Goal: Check status

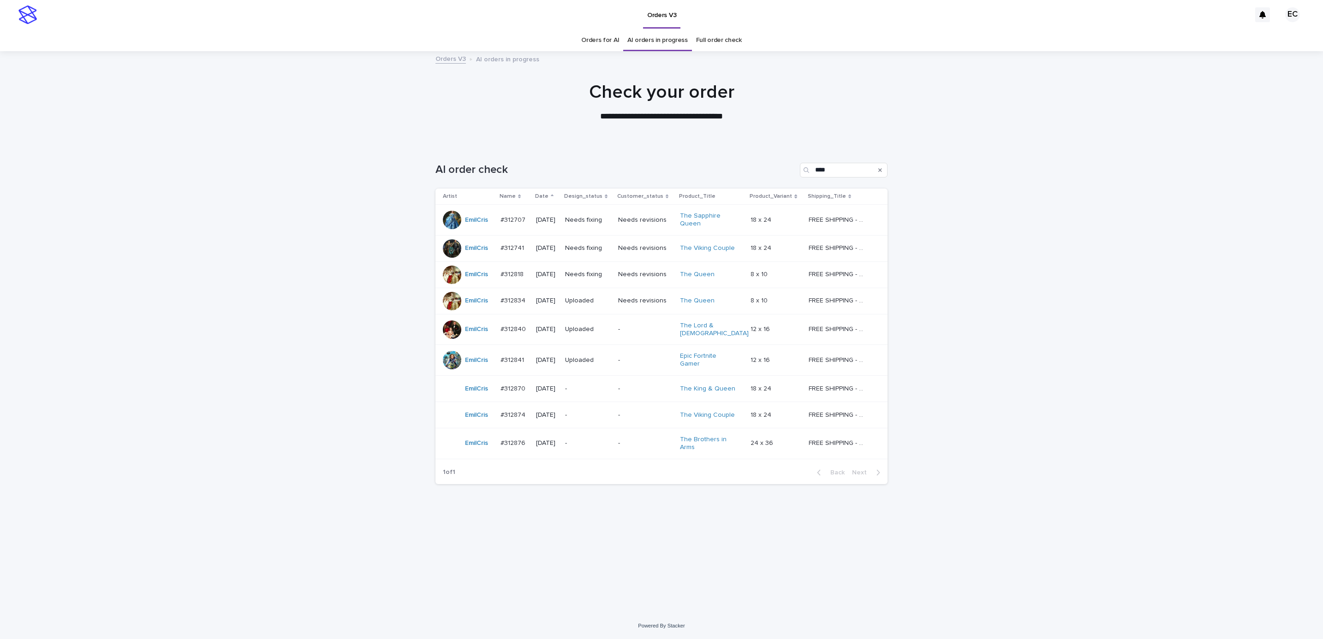
click at [599, 223] on p "Needs fixing" at bounding box center [588, 220] width 46 height 8
click at [594, 246] on p "Needs fixing" at bounding box center [588, 248] width 46 height 8
click at [977, 317] on div "Loading... Saving… Loading... Saving… AI order check **** Artist Name Date Desi…" at bounding box center [661, 378] width 1323 height 469
